Goal: Task Accomplishment & Management: Manage account settings

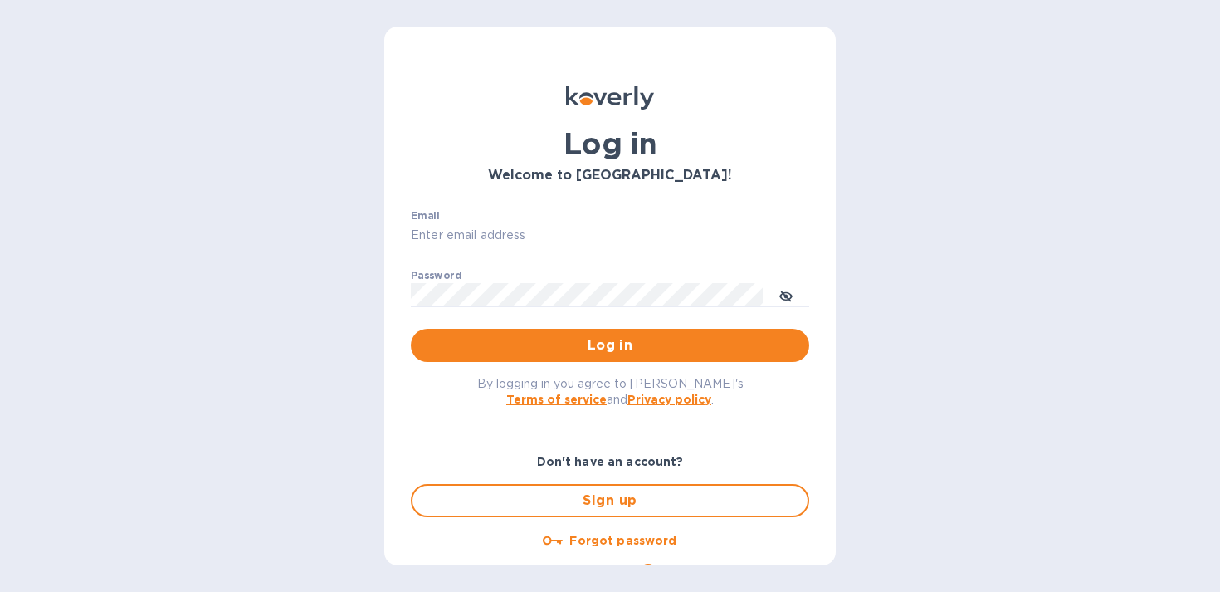
click at [572, 239] on input "Email" at bounding box center [610, 235] width 398 height 25
type input "sales@betterbushcraft.com"
click at [559, 344] on span "Log in" at bounding box center [610, 345] width 372 height 20
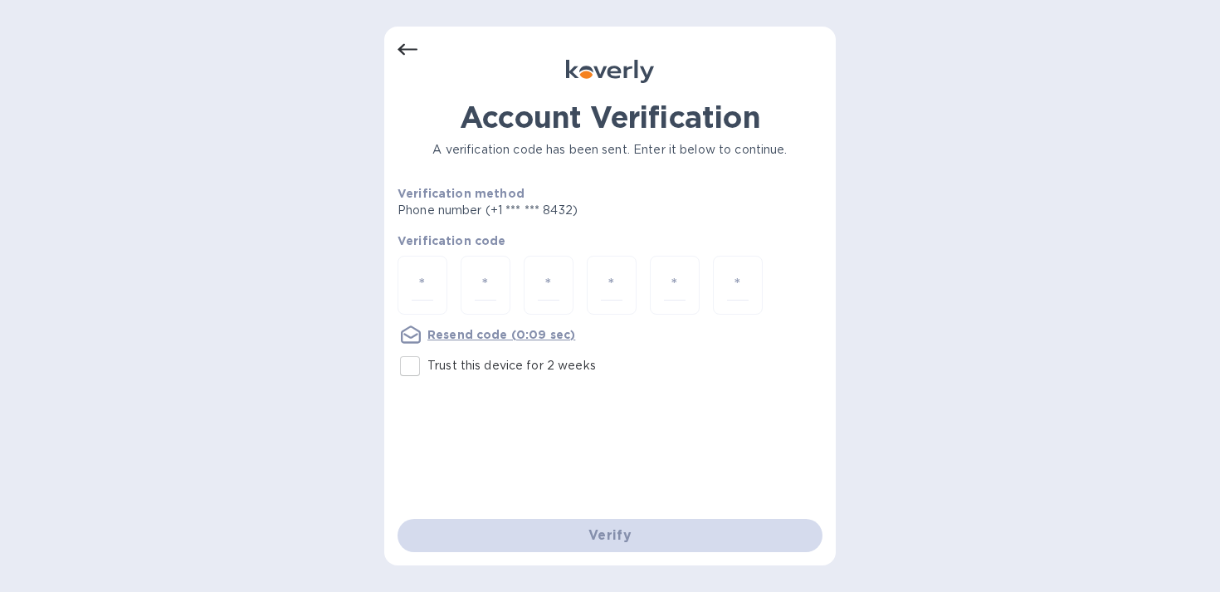
click at [417, 368] on input "Trust this device for 2 weeks" at bounding box center [410, 366] width 35 height 35
checkbox input "true"
click at [420, 292] on input "number" at bounding box center [423, 285] width 22 height 31
type input "8"
type input "5"
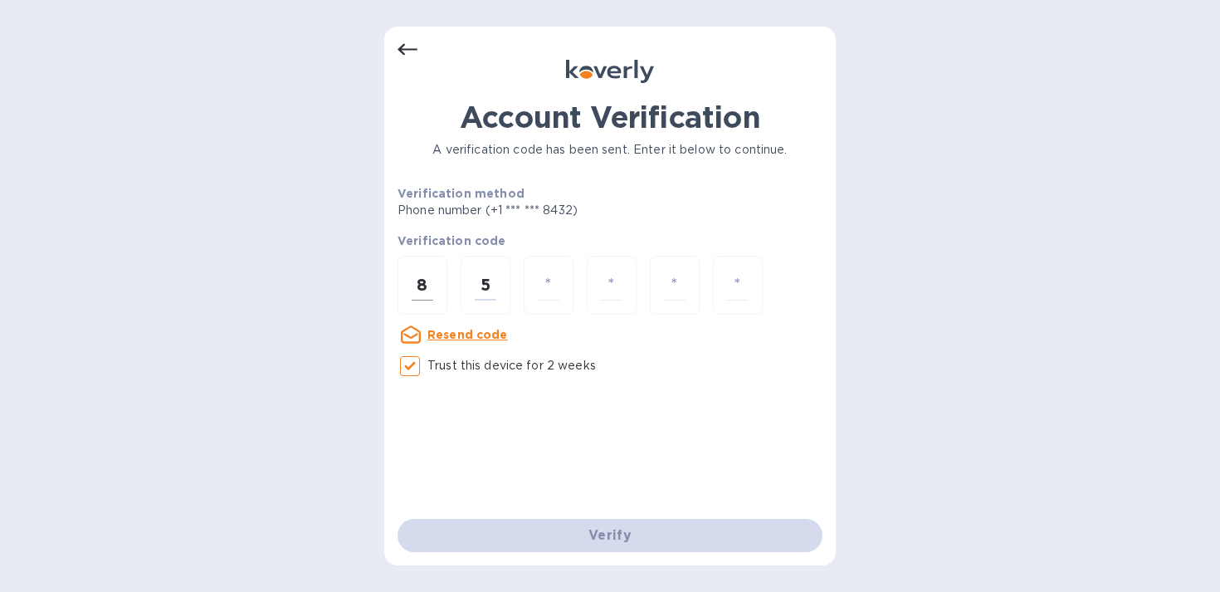
type input "5"
type input "0"
type input "6"
type input "3"
